Goal: Information Seeking & Learning: Learn about a topic

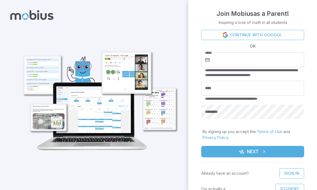
click at [275, 62] on input "*****" at bounding box center [257, 59] width 93 height 15
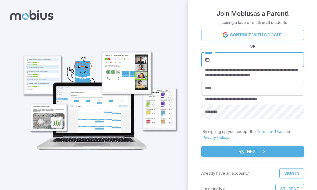
type input "**********"
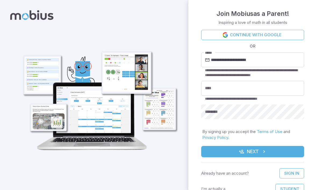
click at [276, 89] on input "****" at bounding box center [252, 88] width 103 height 15
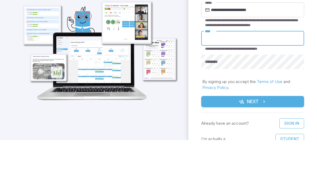
type input "**********"
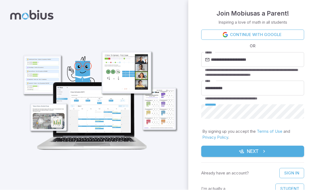
click at [276, 151] on button "Next" at bounding box center [252, 151] width 103 height 11
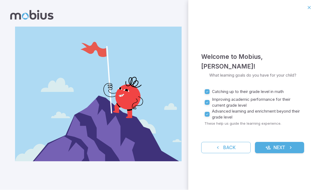
click at [291, 145] on button "Next" at bounding box center [279, 147] width 49 height 11
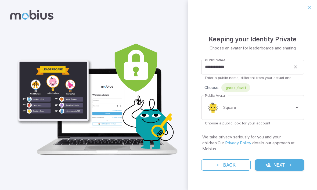
click at [294, 117] on body "**********" at bounding box center [158, 95] width 317 height 190
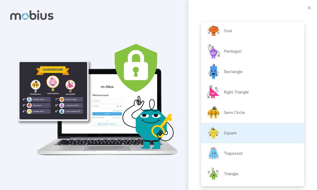
scroll to position [85, 0]
click at [260, 116] on li "Semi Circle" at bounding box center [252, 112] width 103 height 20
type input "**********"
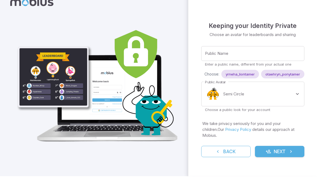
click at [290, 71] on input "Public Name" at bounding box center [252, 67] width 103 height 15
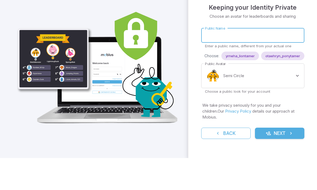
type input "*"
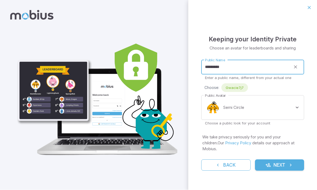
type input "*********"
click at [237, 92] on div "Gwacie7j7" at bounding box center [234, 88] width 27 height 9
click at [290, 112] on body "**********" at bounding box center [158, 95] width 317 height 190
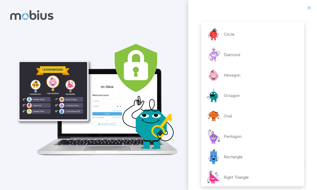
click at [310, 108] on div at bounding box center [158, 95] width 317 height 190
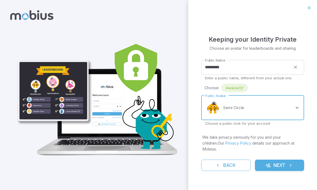
click at [283, 165] on button "Next" at bounding box center [279, 165] width 49 height 11
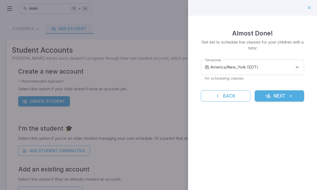
click at [271, 70] on body "**********" at bounding box center [158, 104] width 317 height 209
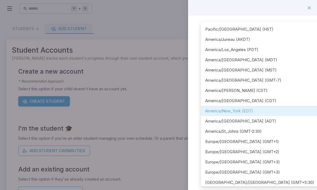
scroll to position [0, 0]
click at [307, 31] on div at bounding box center [158, 95] width 317 height 190
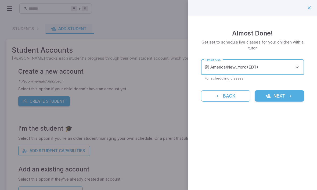
scroll to position [0, 0]
click at [309, 11] on div "Pacific/[GEOGRAPHIC_DATA] (HST) [GEOGRAPHIC_DATA]/[GEOGRAPHIC_DATA] (AKDT) [GEO…" at bounding box center [158, 95] width 317 height 190
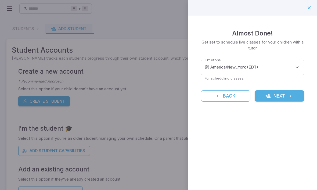
click at [283, 97] on button "Next" at bounding box center [279, 95] width 49 height 11
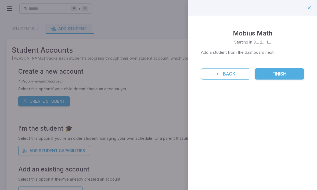
click at [296, 76] on button "Finish" at bounding box center [279, 73] width 49 height 11
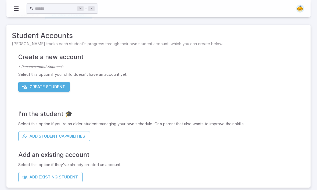
scroll to position [17, 0]
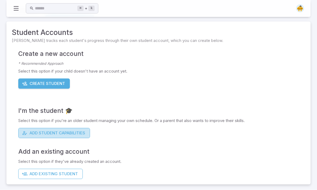
click at [81, 134] on button "Add Student Capabilities" at bounding box center [54, 133] width 72 height 10
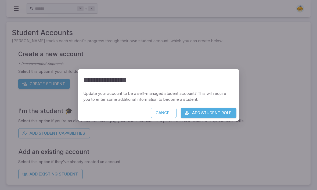
click at [224, 115] on button "Add Student Role" at bounding box center [209, 113] width 56 height 10
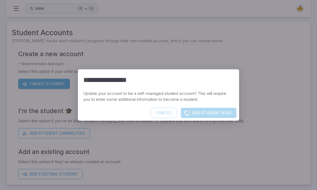
click at [167, 114] on div "Cancel Add Student Role" at bounding box center [158, 114] width 161 height 13
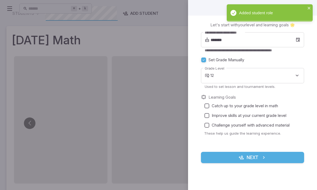
scroll to position [0, 0]
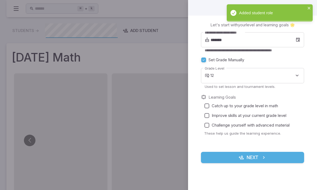
click at [299, 37] on icon at bounding box center [298, 39] width 5 height 5
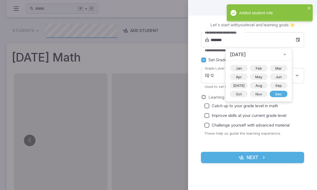
click at [282, 54] on icon at bounding box center [284, 54] width 5 height 5
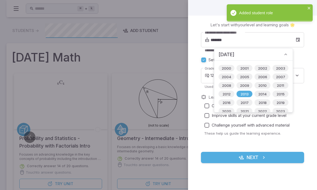
click at [309, 8] on icon "close" at bounding box center [309, 8] width 3 height 3
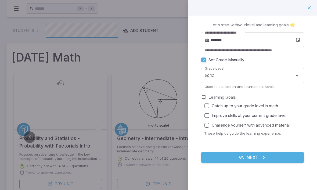
click at [294, 40] on input "*******" at bounding box center [253, 39] width 85 height 15
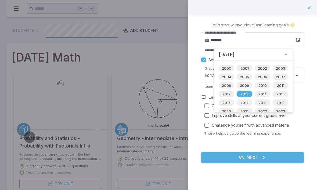
click at [227, 91] on span "2012" at bounding box center [226, 93] width 15 height 5
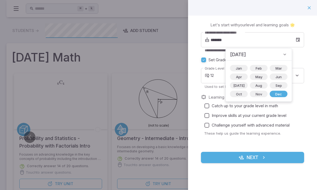
click at [253, 67] on span "Feb" at bounding box center [259, 68] width 13 height 5
type input "*******"
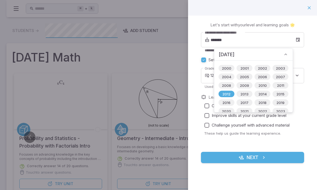
click at [225, 93] on span "2012" at bounding box center [226, 93] width 15 height 5
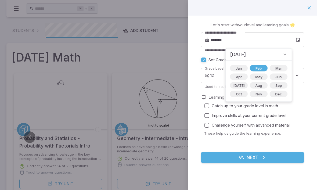
click at [282, 55] on icon at bounding box center [284, 54] width 5 height 5
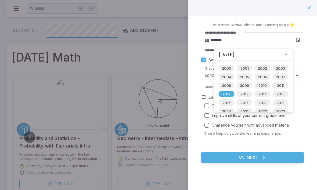
click at [284, 55] on icon at bounding box center [285, 54] width 5 height 5
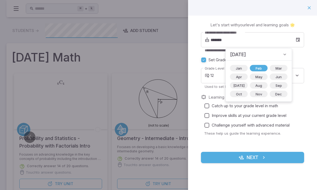
click at [285, 55] on label "Set Grade Manually" at bounding box center [249, 60] width 101 height 10
type input "*"
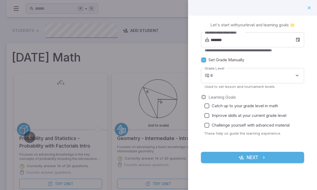
click at [278, 78] on body "Home Curriculum Account Tutoring Schedule Class Live Class ⌘ + k ​ Students -> …" at bounding box center [158, 148] width 317 height 297
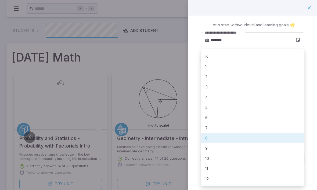
click at [312, 67] on div at bounding box center [158, 95] width 317 height 190
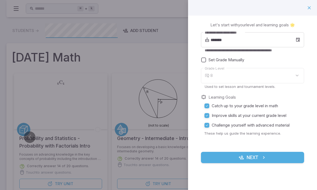
click at [282, 157] on button "Next" at bounding box center [252, 157] width 103 height 11
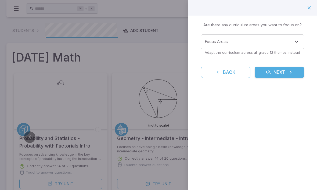
click at [293, 37] on input "Focus Areas" at bounding box center [248, 42] width 90 height 10
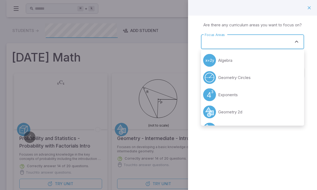
scroll to position [0, 0]
click at [310, 64] on div "Learning Focus 🔎 Are there any curriculum areas you want to focus on? Focus Are…" at bounding box center [252, 53] width 129 height 75
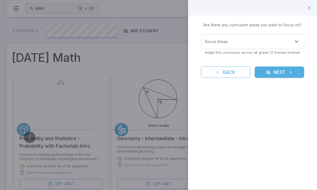
scroll to position [0, 0]
click at [285, 72] on button "Next" at bounding box center [279, 72] width 49 height 11
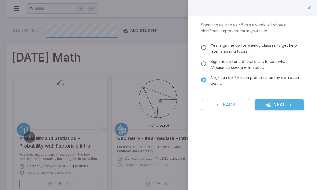
click at [293, 108] on button "Next" at bounding box center [279, 104] width 49 height 11
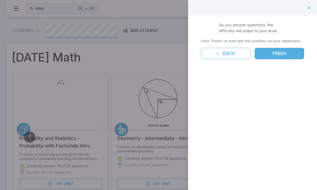
click at [293, 52] on button "Finish" at bounding box center [279, 53] width 49 height 11
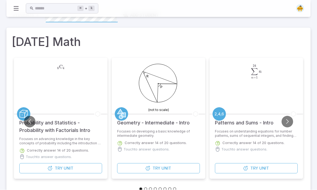
scroll to position [0, 0]
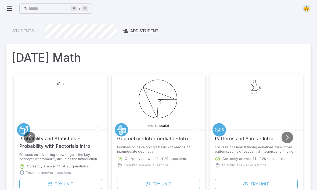
click at [45, 11] on input "text" at bounding box center [49, 8] width 42 height 10
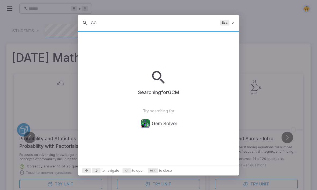
type input "G"
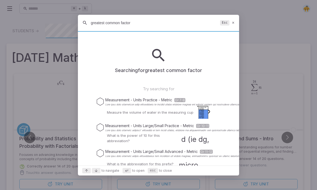
scroll to position [15, 0]
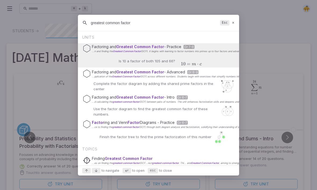
type input "greatest common factor"
click at [238, 26] on div "greatest common factor Esc" at bounding box center [158, 23] width 161 height 16
click at [233, 25] on icon at bounding box center [233, 23] width 3 height 4
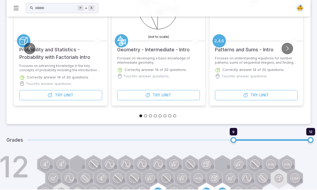
scroll to position [89, 0]
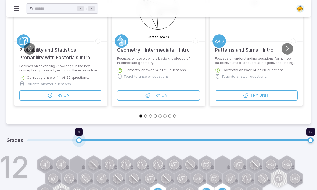
click at [78, 138] on span "3" at bounding box center [79, 140] width 6 height 6
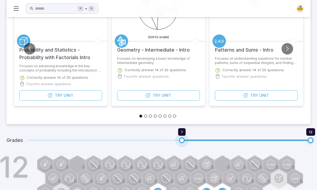
type input "*"
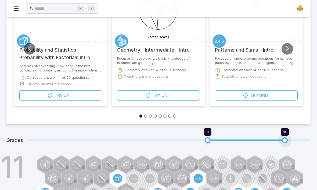
type input "*"
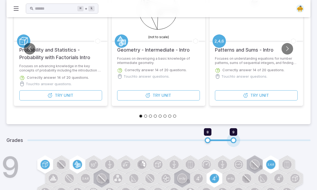
type input "*"
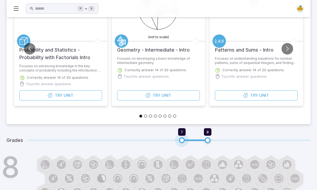
type input "*"
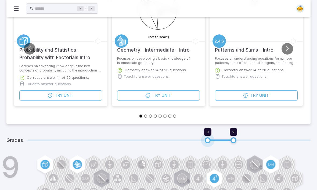
type input "*"
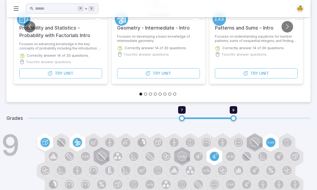
scroll to position [111, 0]
type input "*"
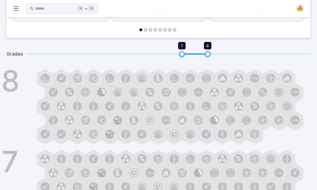
click at [233, 126] on rect at bounding box center [230, 120] width 19 height 19
click at [237, 131] on circle at bounding box center [238, 134] width 9 height 9
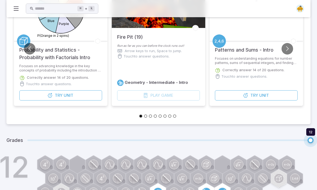
scroll to position [88, 0]
click at [311, 138] on span "12 12" at bounding box center [168, 140] width 283 height 11
click at [184, 138] on span "12 12" at bounding box center [168, 140] width 283 height 11
click at [192, 141] on span "12 12" at bounding box center [168, 140] width 283 height 11
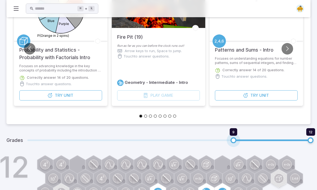
type input "*"
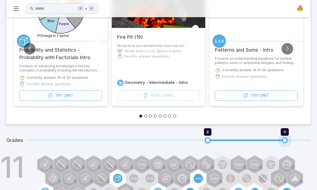
type input "*"
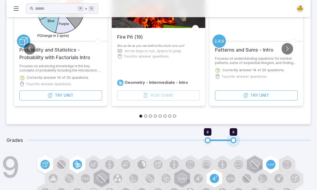
type input "*"
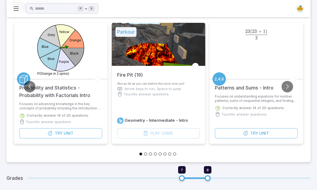
scroll to position [0, 0]
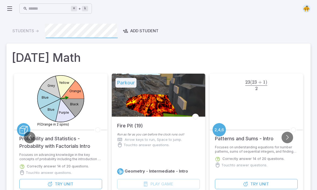
click at [37, 29] on div "Students -> Add Student" at bounding box center [158, 31] width 304 height 15
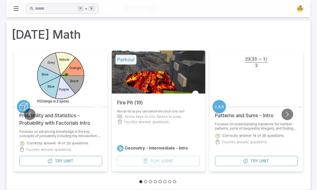
scroll to position [23, 0]
click at [34, 109] on h5 "Probability and Statistics - Probability with Factorials Intro" at bounding box center [60, 116] width 83 height 20
click at [27, 115] on button "Go to previous slide" at bounding box center [30, 114] width 12 height 12
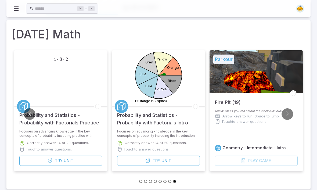
click at [28, 113] on button "Go to previous slide" at bounding box center [30, 114] width 12 height 12
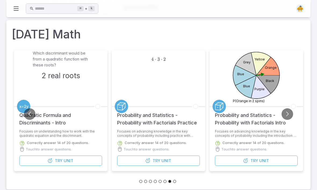
click at [30, 112] on button "Go to previous slide" at bounding box center [30, 114] width 12 height 12
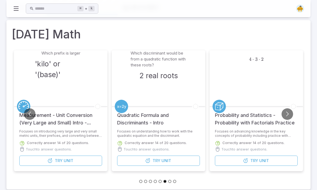
click at [30, 112] on button "Go to previous slide" at bounding box center [30, 114] width 12 height 12
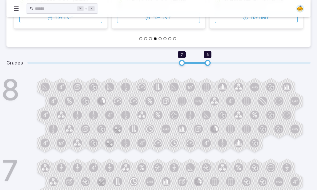
scroll to position [166, 0]
click at [56, 91] on rect at bounding box center [61, 87] width 19 height 19
click at [62, 90] on circle at bounding box center [61, 86] width 9 height 9
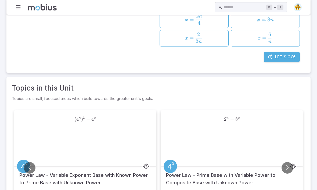
scroll to position [0, 0]
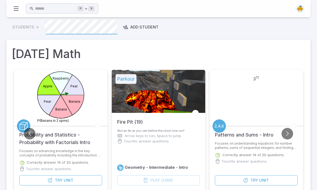
click at [55, 8] on input "text" at bounding box center [56, 8] width 42 height 10
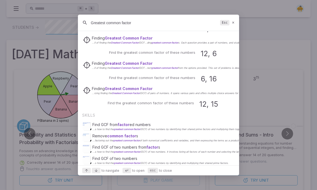
scroll to position [146, 0]
type input "Greatest common factor"
click at [129, 158] on p "Find GCF of two numbers" at bounding box center [160, 158] width 136 height 5
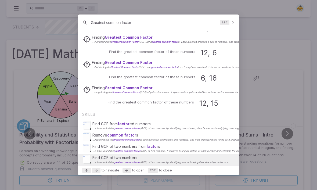
scroll to position [4, 0]
click at [121, 160] on p "Find GCF of two numbers" at bounding box center [160, 157] width 136 height 5
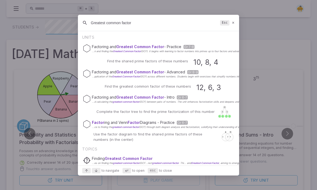
scroll to position [0, 0]
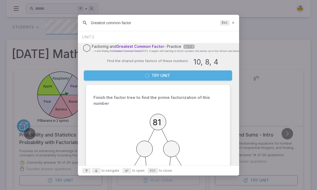
click at [222, 74] on button "Try Unit" at bounding box center [158, 75] width 148 height 10
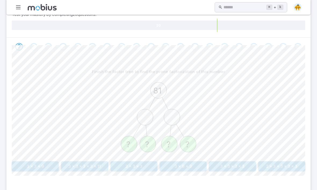
scroll to position [83, 0]
click at [37, 161] on button "3 x 3 x 9" at bounding box center [35, 166] width 47 height 10
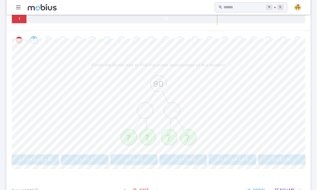
click at [261, 190] on button "Draw" at bounding box center [256, 190] width 26 height 10
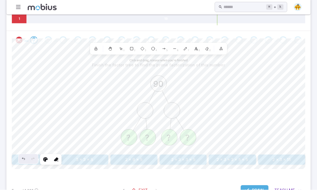
click at [256, 190] on span "Draw" at bounding box center [258, 191] width 12 height 6
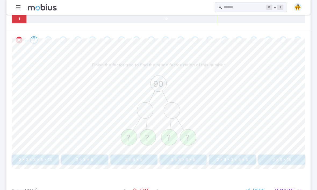
click at [248, 132] on div "90 ? ? ? ?" at bounding box center [158, 111] width 293 height 82
click at [194, 168] on div "Finish the factor tree to find the prime factorization of this number 90 ? ? ? …" at bounding box center [158, 114] width 293 height 131
click at [199, 161] on button "2 x 3 x 3 x 5" at bounding box center [183, 160] width 47 height 10
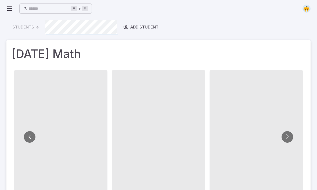
scroll to position [0, 0]
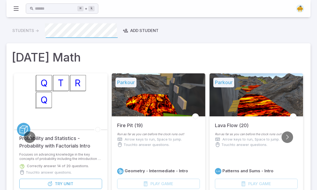
click at [49, 13] on input "text" at bounding box center [56, 8] width 42 height 10
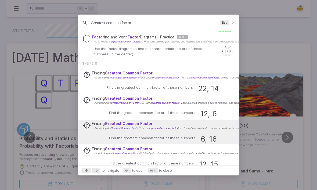
scroll to position [5163, 0]
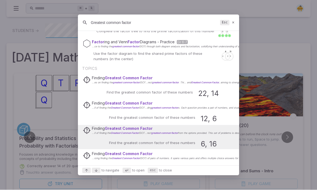
type input "Greatest common factor"
click at [136, 75] on div "Finding Greatest Common Factor ...es on finding the greatest common factor (GCF…" at bounding box center [159, 80] width 152 height 10
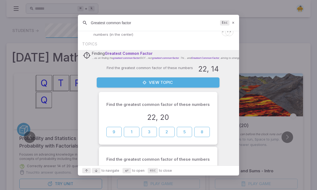
scroll to position [95, 0]
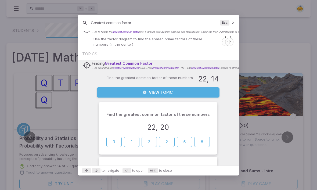
click at [213, 95] on button "View Topic" at bounding box center [158, 92] width 123 height 10
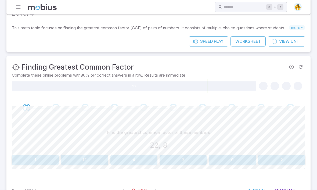
scroll to position [34, 0]
click at [256, 189] on span "Draw" at bounding box center [259, 191] width 12 height 6
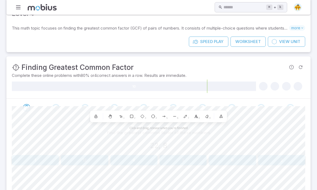
scroll to position [34, 0]
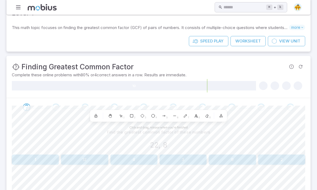
click at [300, 39] on link "View Unit" at bounding box center [286, 41] width 37 height 10
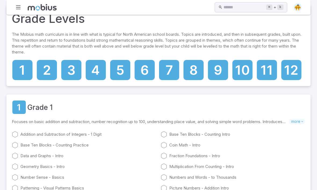
scroll to position [18, 0]
click at [195, 72] on icon at bounding box center [193, 70] width 7 height 10
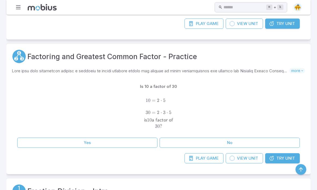
scroll to position [4248, 0]
click at [58, 139] on button "Yes" at bounding box center [87, 143] width 140 height 10
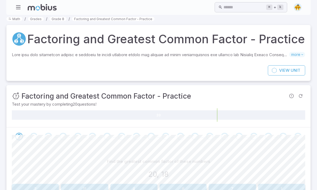
scroll to position [31, 0]
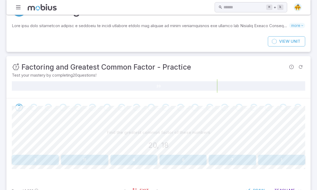
click at [46, 156] on button "2" at bounding box center [35, 160] width 47 height 10
click at [292, 190] on span "Me" at bounding box center [292, 191] width 6 height 6
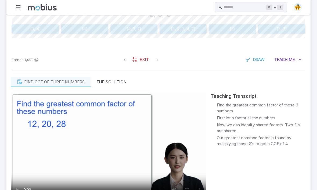
click at [293, 60] on span "Me" at bounding box center [292, 60] width 6 height 6
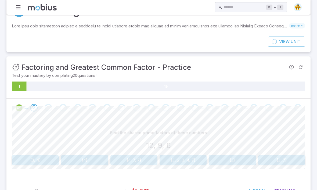
click at [209, 93] on div "1 19" at bounding box center [158, 86] width 293 height 13
click at [258, 90] on icon at bounding box center [166, 85] width 279 height 9
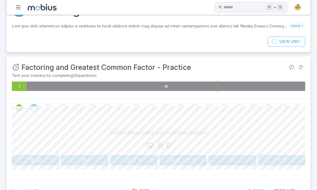
click at [233, 161] on button "{3}" at bounding box center [232, 160] width 47 height 10
click at [118, 160] on button "61" at bounding box center [85, 160] width 146 height 10
click at [130, 155] on button "51" at bounding box center [85, 160] width 146 height 10
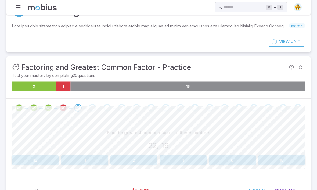
click at [132, 163] on button "2" at bounding box center [133, 160] width 47 height 10
click at [227, 160] on button "2" at bounding box center [232, 160] width 47 height 10
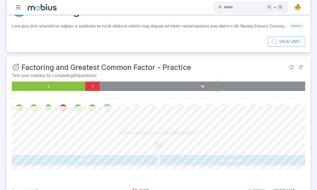
click at [238, 162] on button "Composite" at bounding box center [233, 160] width 146 height 10
click at [39, 155] on button "2" at bounding box center [35, 160] width 47 height 10
click at [145, 156] on button "Prime" at bounding box center [85, 160] width 146 height 10
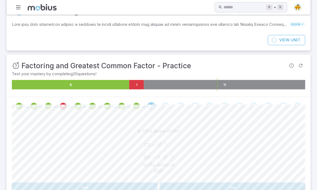
scroll to position [39, 0]
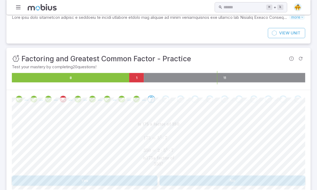
click at [120, 184] on button "Yes" at bounding box center [85, 180] width 146 height 10
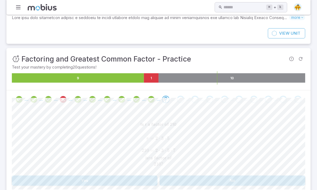
scroll to position [39, 0]
click at [167, 181] on button "No" at bounding box center [233, 180] width 146 height 10
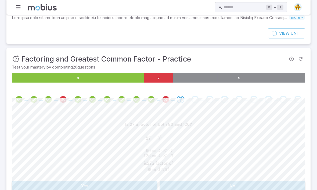
click at [214, 188] on button "No" at bounding box center [233, 186] width 146 height 10
click at [207, 186] on button "No" at bounding box center [233, 186] width 146 height 10
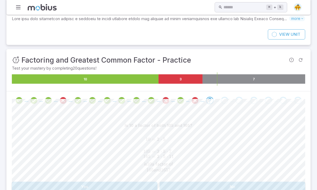
scroll to position [38, 0]
click at [256, 182] on button "No" at bounding box center [233, 187] width 146 height 10
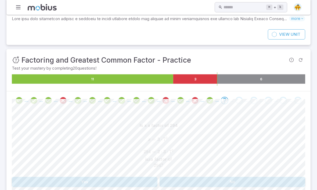
click at [119, 179] on button "Yes" at bounding box center [85, 182] width 146 height 10
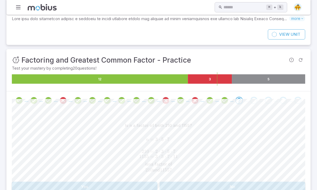
click at [146, 178] on div "Is n a factor of both 210 and 1155? n = 3 ⋅ 5 ⋅ 7 210 = 2 ⋅ 3 ⋅ 5 ⋅ 7 1155 = 3 …" at bounding box center [158, 149] width 293 height 59
click at [201, 182] on button "No" at bounding box center [233, 187] width 146 height 10
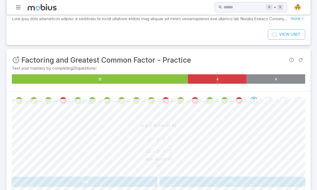
click at [119, 185] on button "Yes" at bounding box center [85, 182] width 146 height 10
click at [87, 181] on button "Yes" at bounding box center [85, 182] width 146 height 10
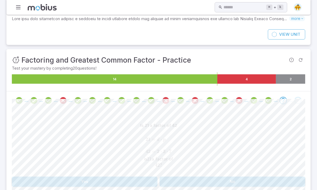
click at [139, 177] on button "Yes" at bounding box center [85, 182] width 146 height 10
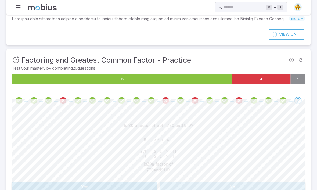
click at [210, 190] on button "No" at bounding box center [233, 187] width 146 height 10
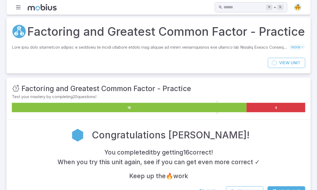
scroll to position [10, 0]
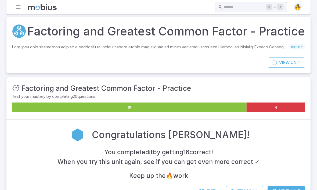
click at [280, 190] on span "Next Unit" at bounding box center [289, 191] width 21 height 6
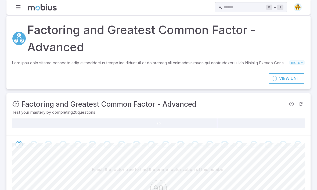
scroll to position [0, 0]
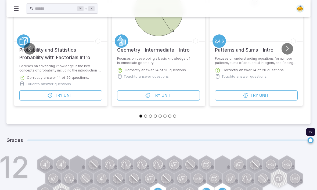
scroll to position [88, 0]
click at [135, 164] on div at bounding box center [142, 165] width 19 height 19
type input "*"
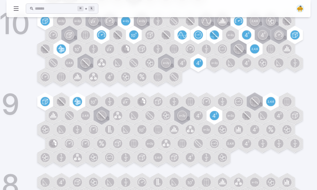
scroll to position [396, 0]
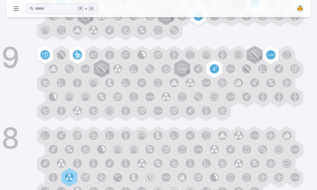
click at [67, 173] on circle at bounding box center [69, 177] width 9 height 9
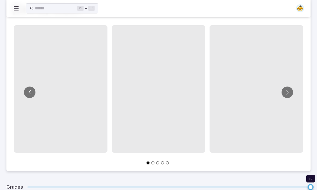
scroll to position [0, 0]
